Goal: Information Seeking & Learning: Learn about a topic

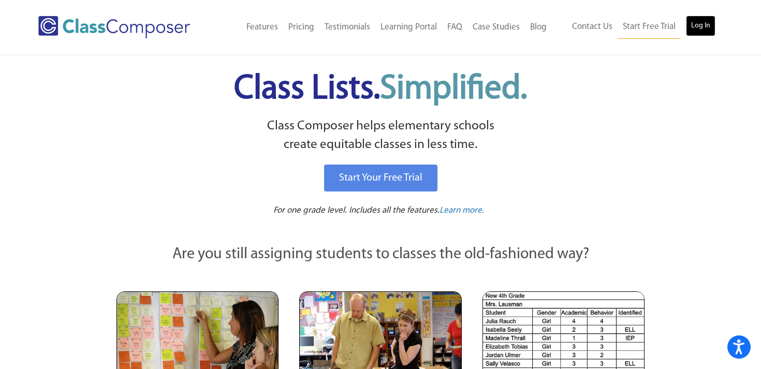
click at [697, 32] on link "Log In" at bounding box center [701, 26] width 30 height 21
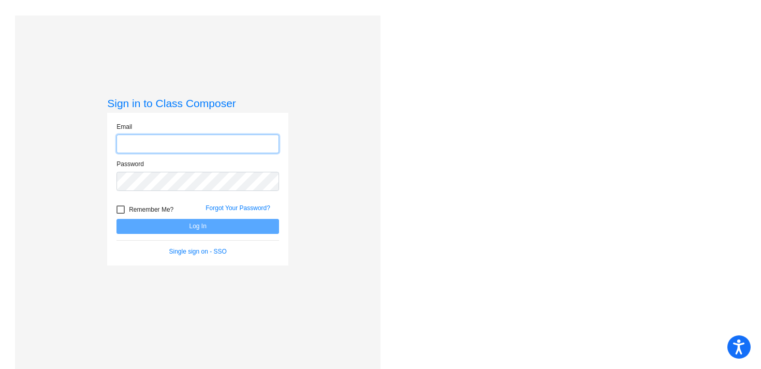
type input "[EMAIL_ADDRESS][DOMAIN_NAME]"
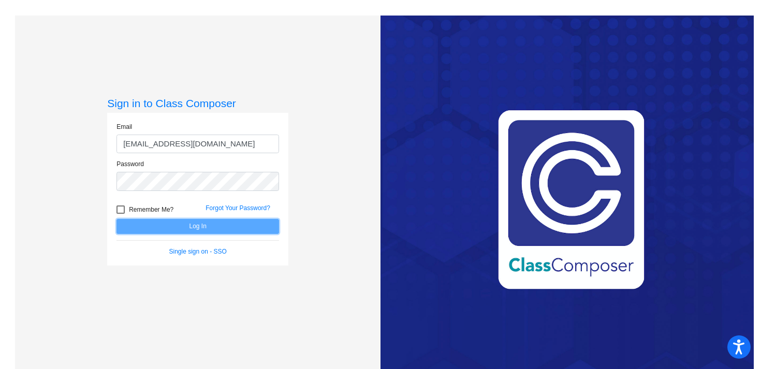
click at [208, 229] on button "Log In" at bounding box center [197, 226] width 163 height 15
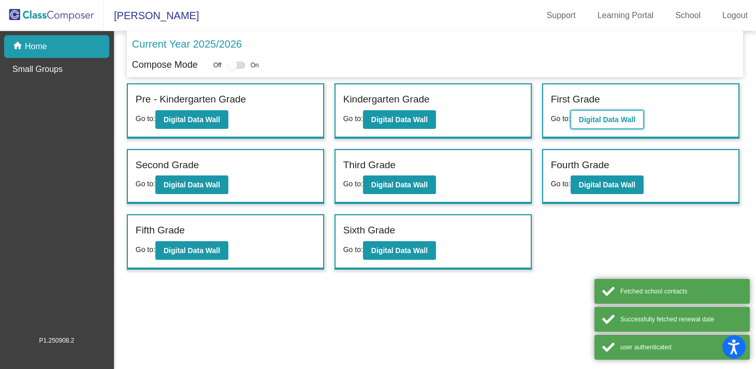
click at [621, 119] on b "Digital Data Wall" at bounding box center [607, 119] width 56 height 8
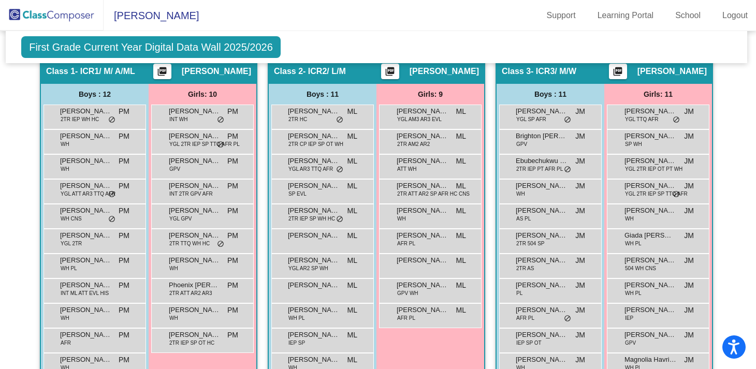
scroll to position [389, 2]
click at [432, 188] on span "[PERSON_NAME]" at bounding box center [423, 186] width 52 height 10
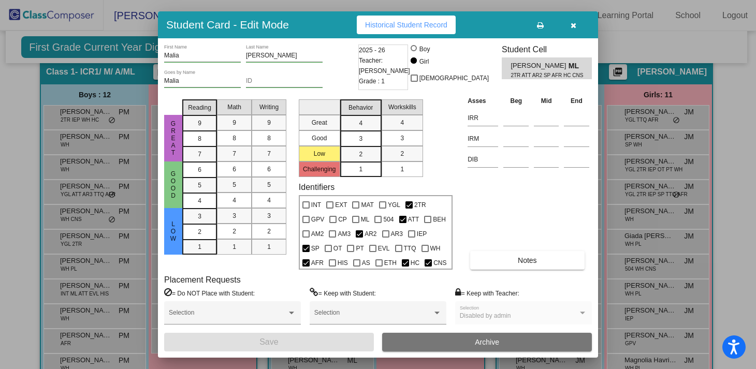
click at [634, 44] on div at bounding box center [378, 184] width 756 height 369
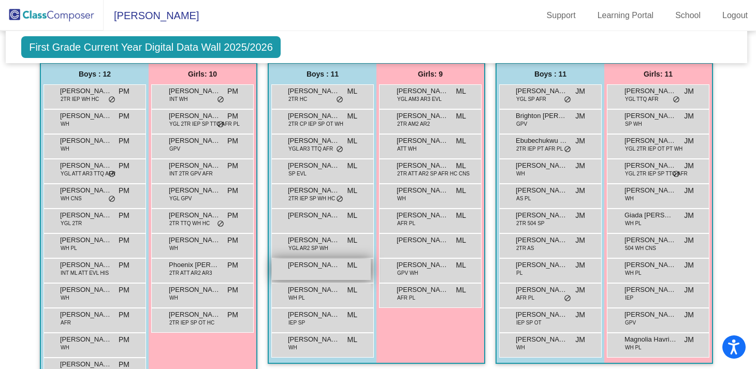
scroll to position [411, 2]
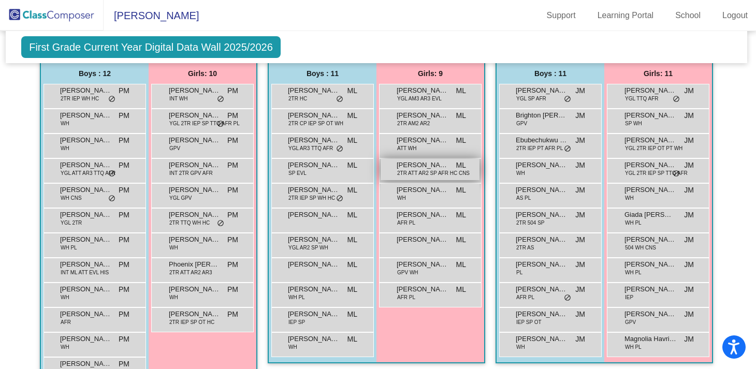
click at [436, 169] on span "2TR ATT AR2 SP AFR HC CNS" at bounding box center [433, 173] width 72 height 8
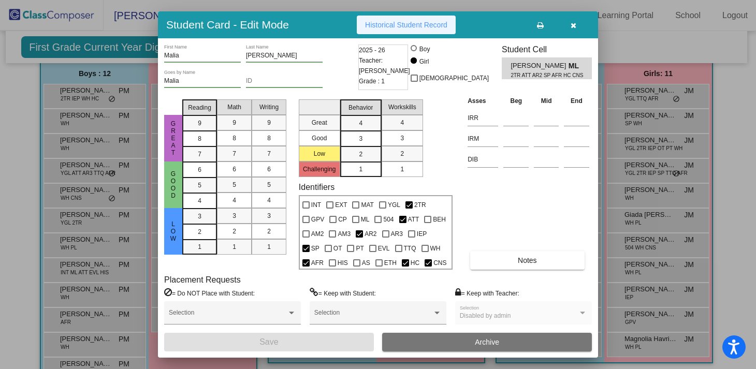
click at [434, 27] on span "Historical Student Record" at bounding box center [406, 25] width 82 height 8
click at [730, 97] on div at bounding box center [378, 184] width 756 height 369
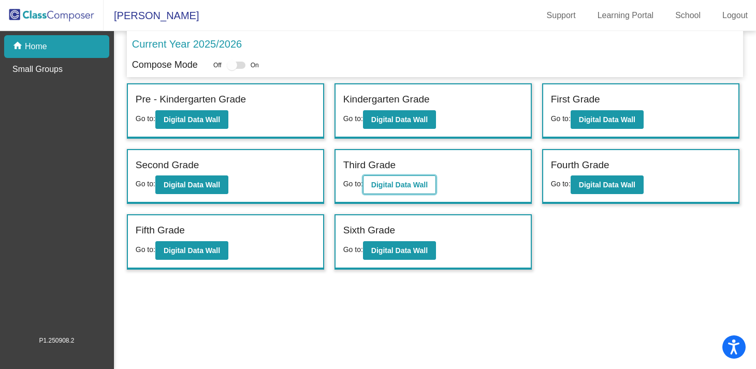
click at [417, 192] on button "Digital Data Wall" at bounding box center [399, 184] width 73 height 19
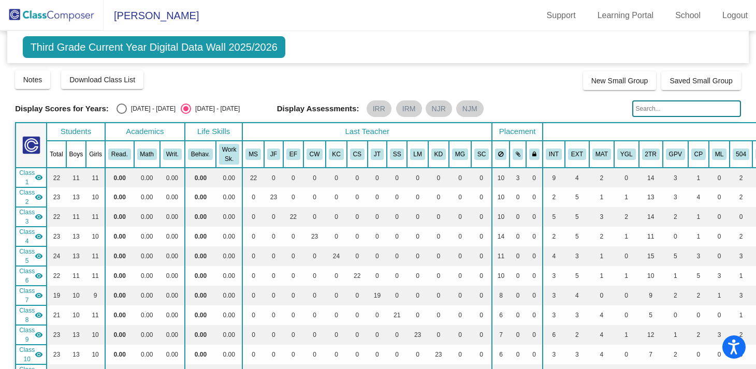
click at [654, 109] on input "text" at bounding box center [686, 108] width 109 height 17
type input "royal"
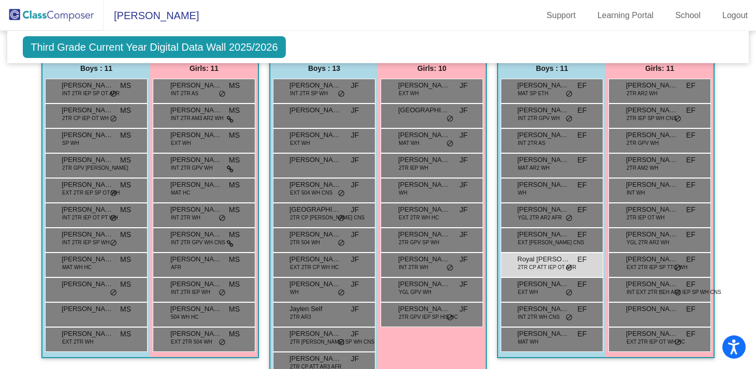
scroll to position [427, 0]
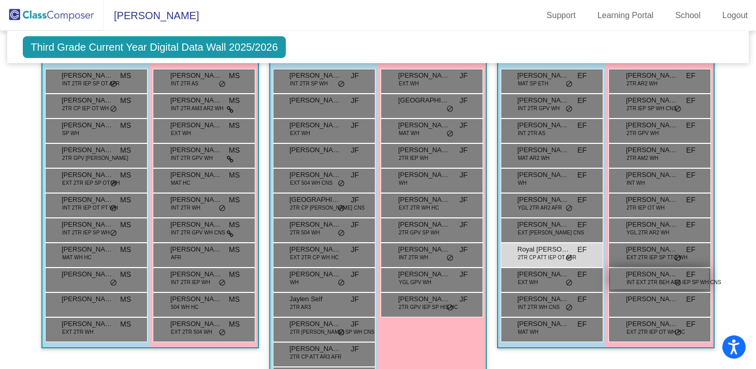
click at [662, 282] on span "INT EXT 2TR BEH AR2 IEP SP WH CNS" at bounding box center [673, 283] width 95 height 8
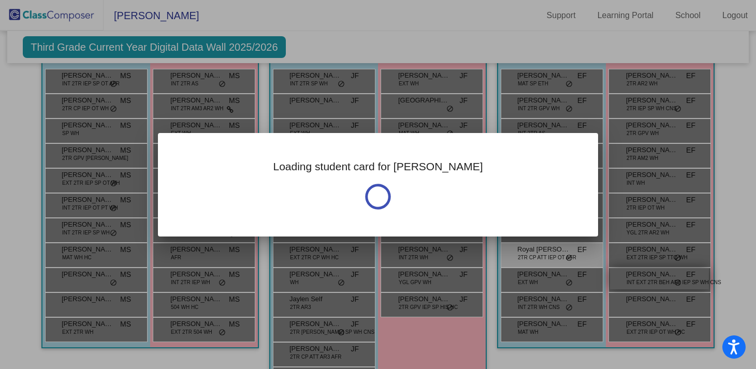
click at [662, 282] on div at bounding box center [378, 184] width 756 height 369
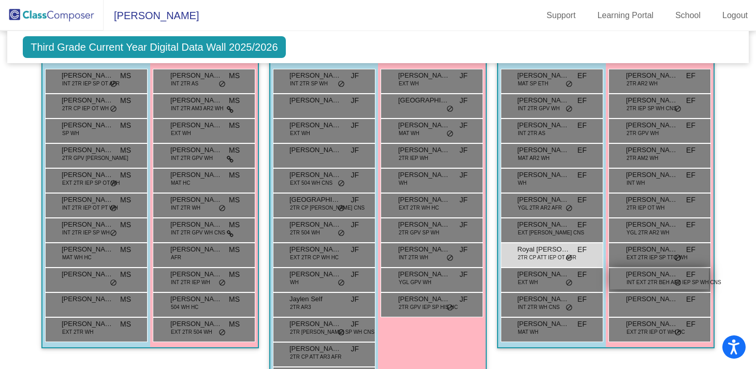
click at [637, 276] on span "Sadie Eisenstein" at bounding box center [652, 274] width 52 height 10
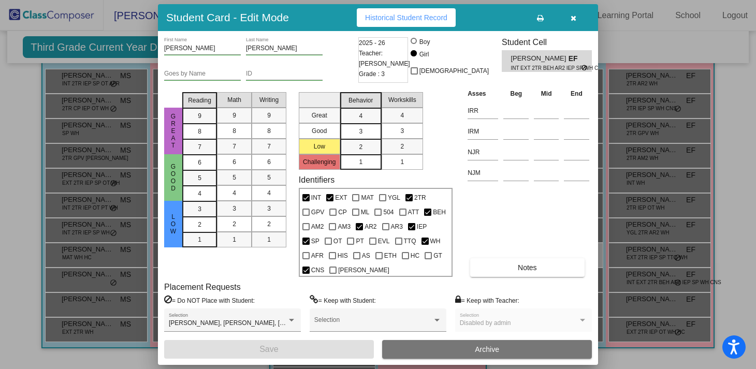
scroll to position [0, 0]
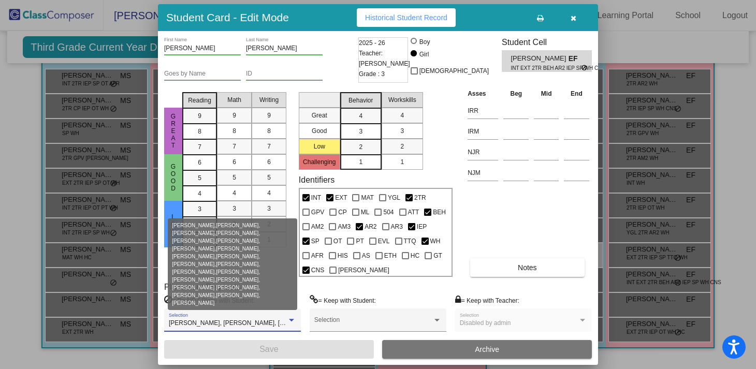
click at [291, 317] on div at bounding box center [291, 320] width 9 height 7
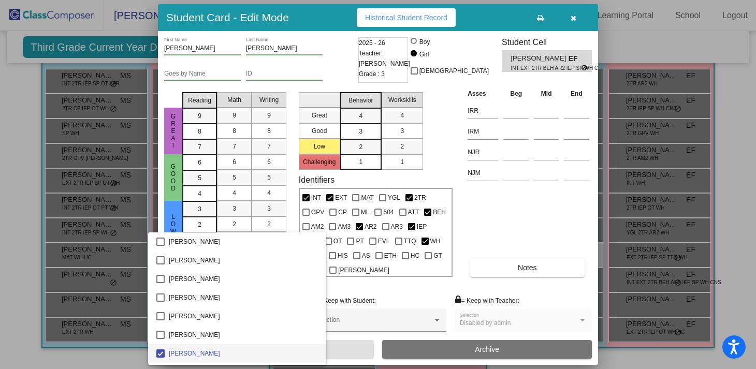
scroll to position [33, 0]
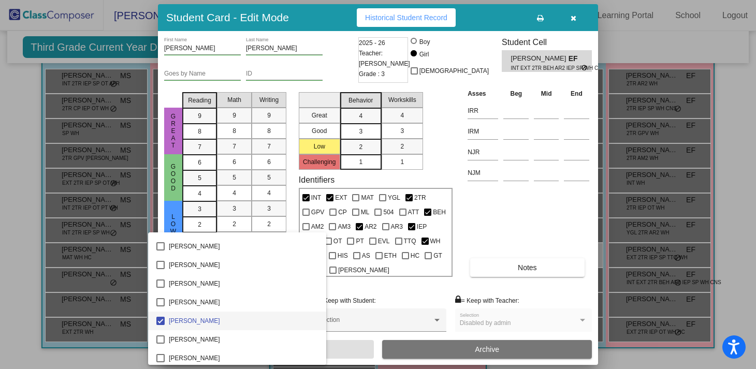
click at [504, 214] on div at bounding box center [378, 184] width 756 height 369
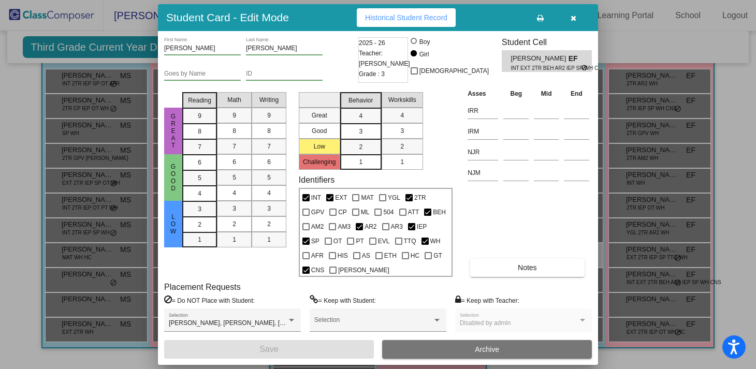
click at [572, 16] on icon "button" at bounding box center [573, 17] width 6 height 7
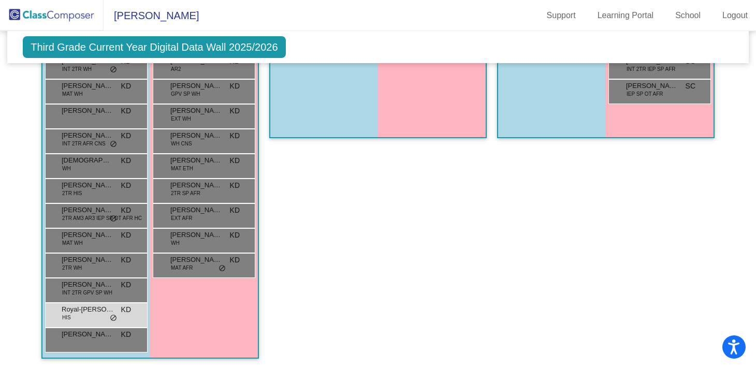
scroll to position [1629, 0]
